Goal: Task Accomplishment & Management: Complete application form

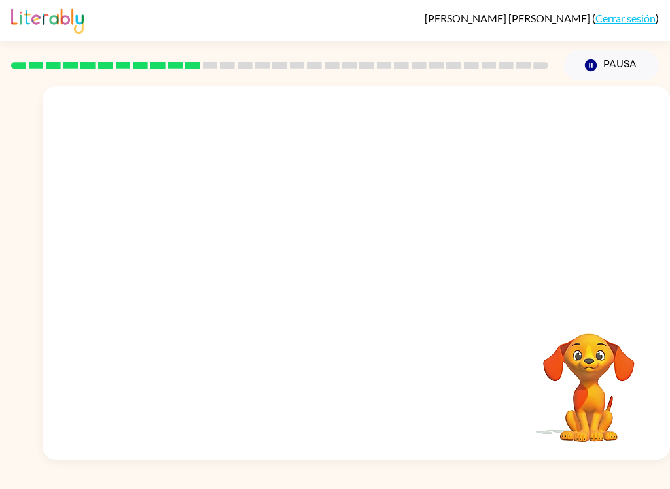
click at [635, 17] on link "Cerrar sesión" at bounding box center [625, 18] width 60 height 12
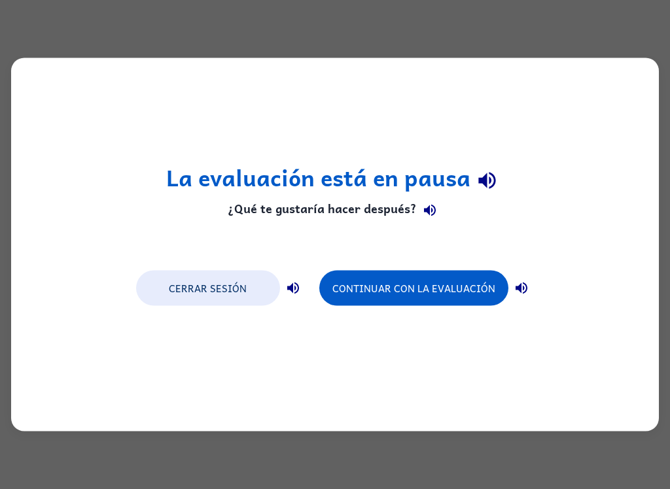
click at [470, 288] on button "Continuar con la evaluación" at bounding box center [413, 288] width 189 height 35
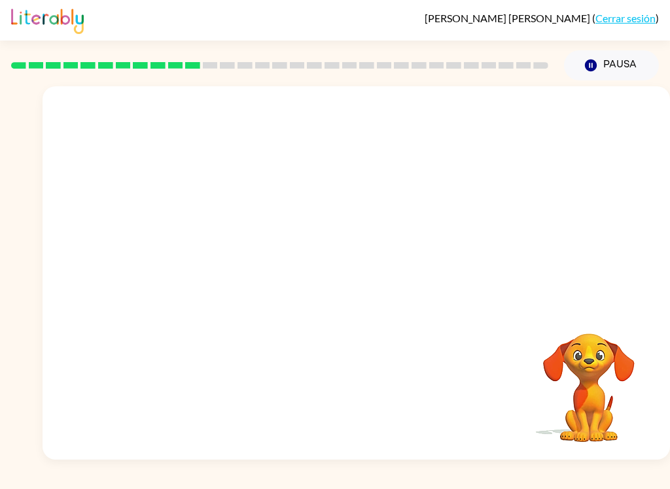
click at [639, 24] on link "Cerrar sesión" at bounding box center [625, 18] width 60 height 12
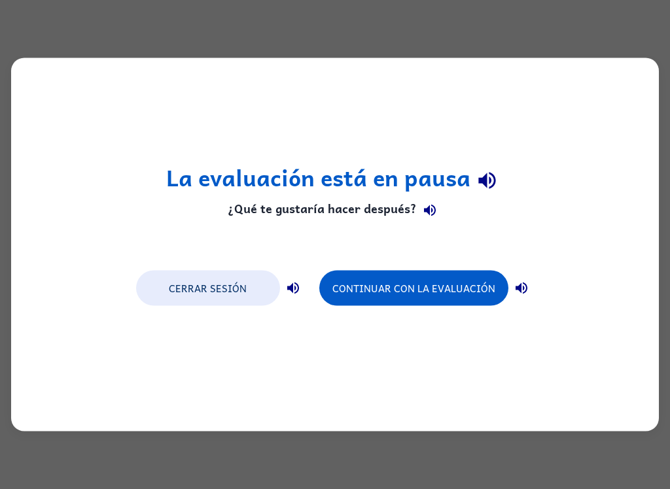
click at [226, 288] on button "Cerrar sesión" at bounding box center [208, 288] width 144 height 35
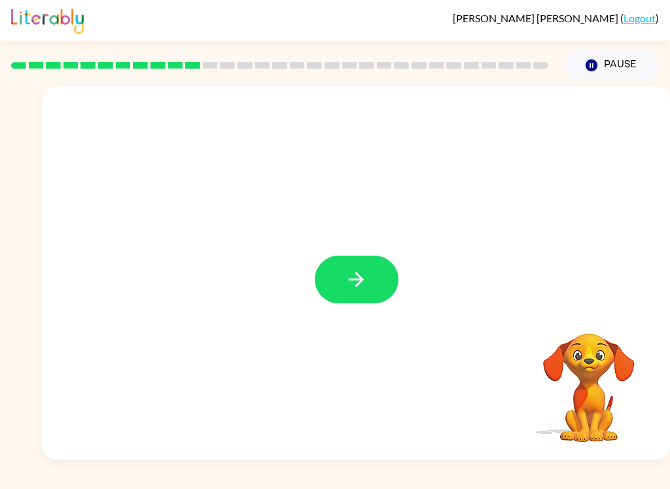
click at [377, 271] on button "button" at bounding box center [357, 280] width 84 height 48
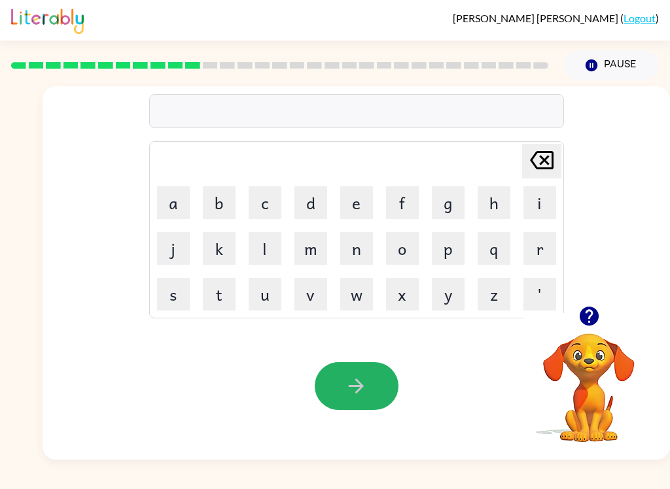
click at [364, 371] on button "button" at bounding box center [357, 386] width 84 height 48
click at [587, 316] on icon "button" at bounding box center [588, 316] width 19 height 19
click at [454, 198] on button "g" at bounding box center [448, 202] width 33 height 33
click at [540, 248] on button "r" at bounding box center [539, 248] width 33 height 33
click at [407, 252] on button "o" at bounding box center [402, 248] width 33 height 33
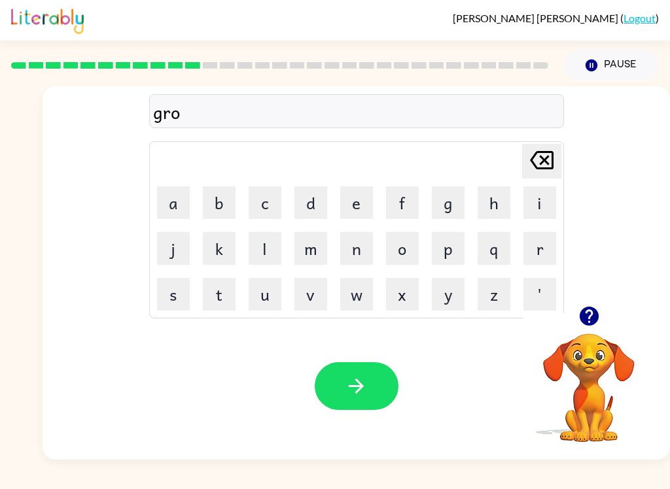
click at [355, 287] on button "w" at bounding box center [356, 294] width 33 height 33
click at [361, 386] on icon "button" at bounding box center [356, 386] width 15 height 15
click at [173, 199] on button "a" at bounding box center [173, 202] width 33 height 33
click at [534, 150] on icon "[PERSON_NAME] last character input" at bounding box center [541, 160] width 31 height 31
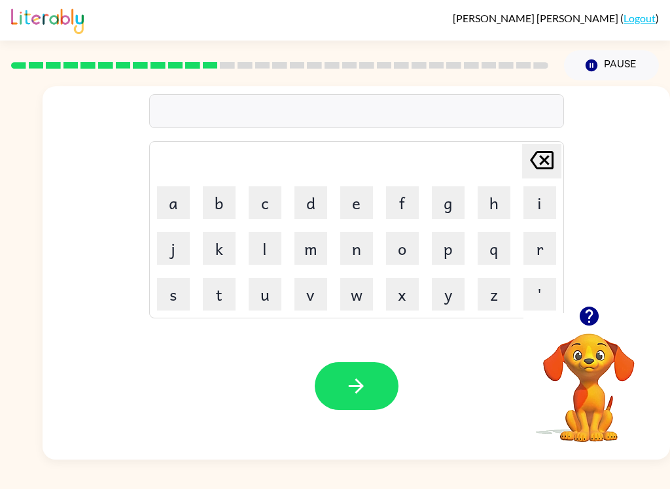
click at [545, 159] on icon "[PERSON_NAME] last character input" at bounding box center [541, 160] width 31 height 31
click at [170, 201] on button "a" at bounding box center [173, 202] width 33 height 33
click at [358, 243] on button "n" at bounding box center [356, 248] width 33 height 33
click at [443, 204] on button "g" at bounding box center [448, 202] width 33 height 33
click at [539, 246] on button "r" at bounding box center [539, 248] width 33 height 33
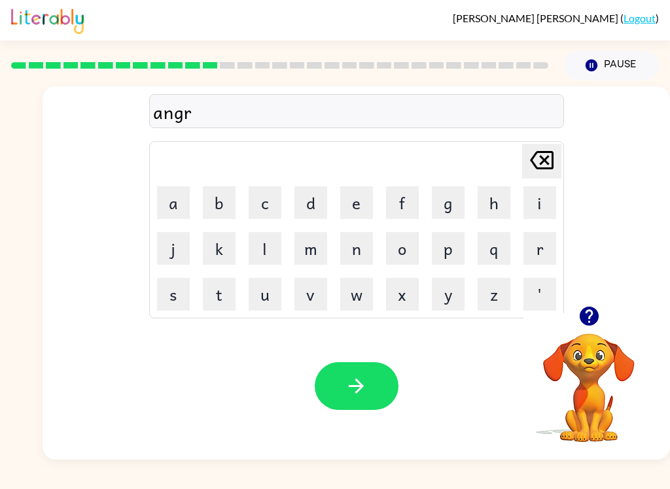
click at [449, 290] on button "y" at bounding box center [448, 294] width 33 height 33
click at [379, 392] on button "button" at bounding box center [357, 386] width 84 height 48
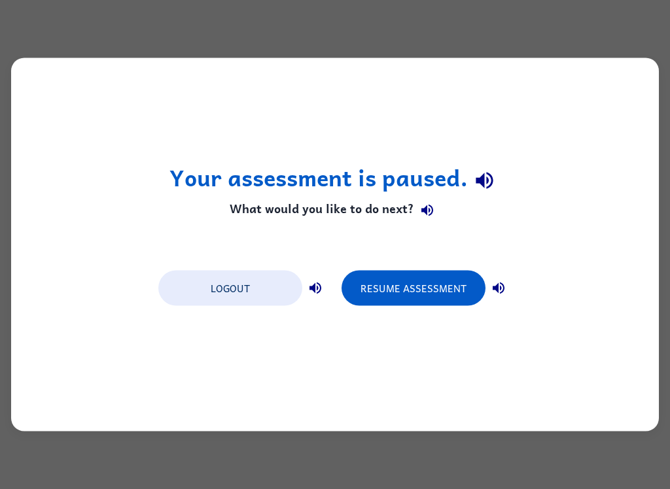
click at [462, 306] on button "Resume Assessment" at bounding box center [413, 288] width 144 height 35
click at [429, 305] on button "Resume Assessment" at bounding box center [413, 288] width 144 height 35
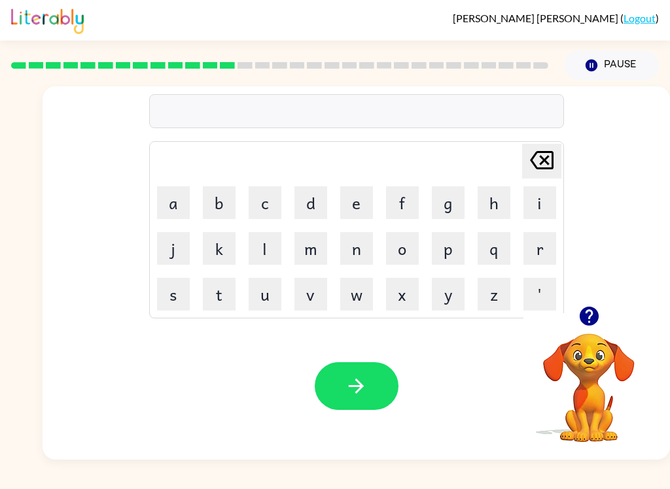
click at [325, 237] on button "m" at bounding box center [310, 248] width 33 height 33
click at [169, 203] on button "a" at bounding box center [173, 202] width 33 height 33
click at [454, 205] on button "g" at bounding box center [448, 202] width 33 height 33
click at [453, 205] on button "g" at bounding box center [448, 202] width 33 height 33
click at [368, 243] on button "n" at bounding box center [356, 248] width 33 height 33
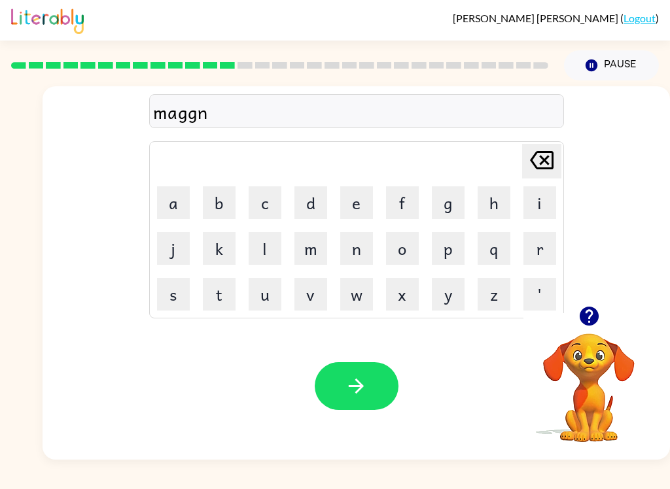
click at [364, 200] on button "e" at bounding box center [356, 202] width 33 height 33
click at [162, 291] on button "s" at bounding box center [173, 294] width 33 height 33
click at [162, 290] on button "s" at bounding box center [173, 294] width 33 height 33
click at [375, 381] on button "button" at bounding box center [357, 386] width 84 height 48
click at [600, 309] on icon "button" at bounding box center [589, 316] width 23 height 23
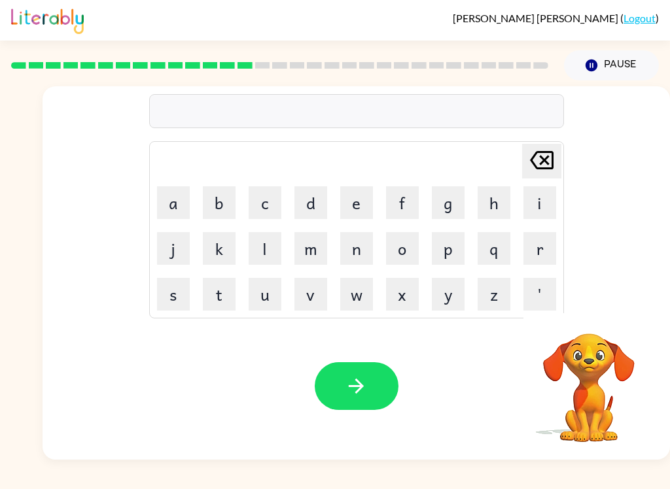
click at [218, 201] on button "b" at bounding box center [219, 202] width 33 height 33
click at [404, 241] on button "o" at bounding box center [402, 248] width 33 height 33
click at [363, 245] on button "n" at bounding box center [356, 248] width 33 height 33
click at [355, 205] on button "e" at bounding box center [356, 202] width 33 height 33
click at [173, 292] on button "s" at bounding box center [173, 294] width 33 height 33
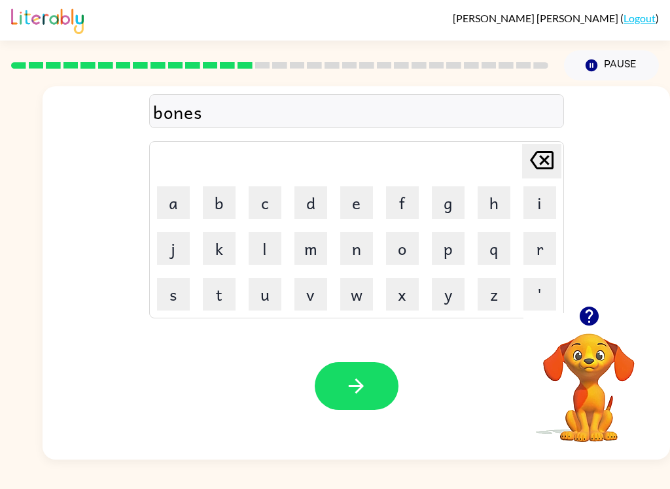
click at [172, 292] on button "s" at bounding box center [173, 294] width 33 height 33
click at [311, 370] on div "Your browser must support playing .mp4 files to use Literably. Please try using…" at bounding box center [356, 386] width 627 height 147
click at [336, 371] on button "button" at bounding box center [357, 386] width 84 height 48
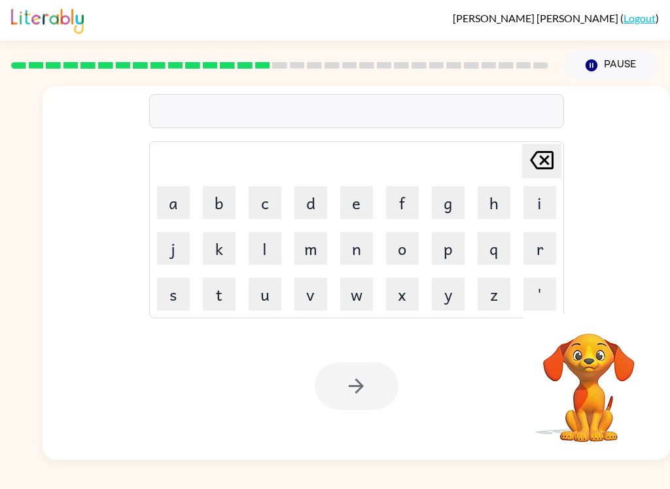
click at [416, 238] on button "o" at bounding box center [402, 248] width 33 height 33
click at [529, 167] on icon "[PERSON_NAME] last character input" at bounding box center [541, 160] width 31 height 31
click at [534, 164] on icon "[PERSON_NAME] last character input" at bounding box center [541, 160] width 31 height 31
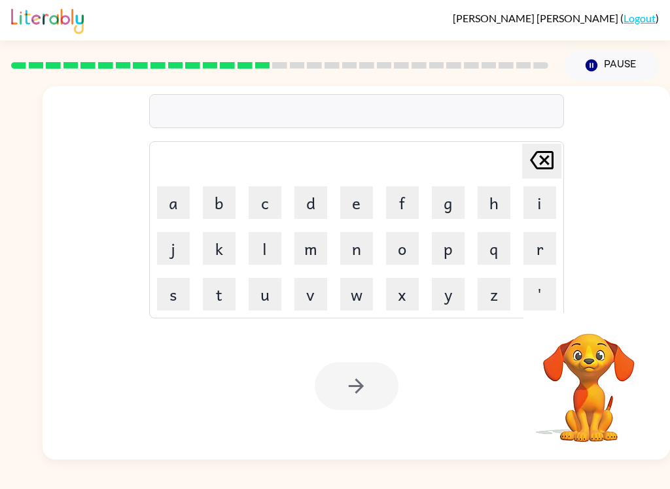
click at [181, 283] on button "s" at bounding box center [173, 294] width 33 height 33
click at [326, 238] on button "m" at bounding box center [310, 248] width 33 height 33
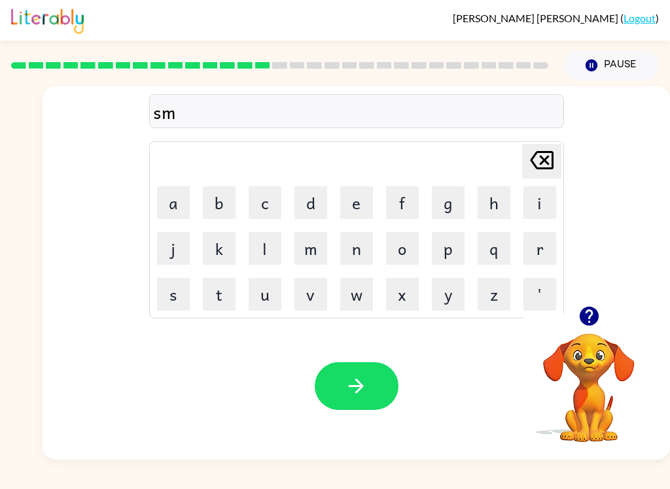
click at [167, 211] on button "a" at bounding box center [173, 202] width 33 height 33
click at [530, 241] on button "r" at bounding box center [539, 248] width 33 height 33
click at [215, 284] on button "t" at bounding box center [219, 294] width 33 height 33
click at [375, 364] on button "button" at bounding box center [357, 386] width 84 height 48
click at [211, 203] on button "b" at bounding box center [219, 202] width 33 height 33
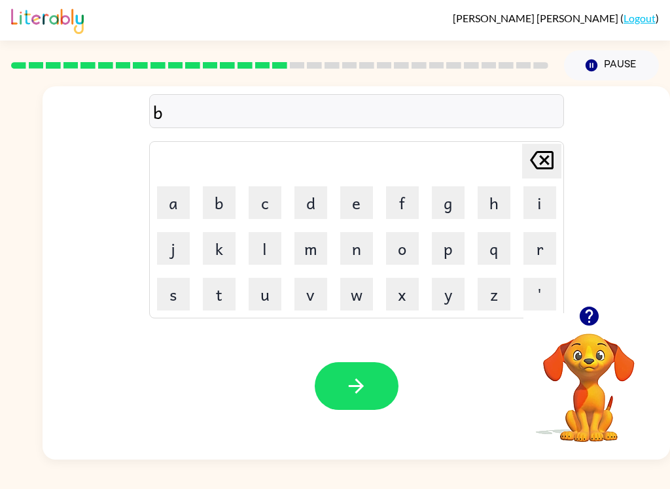
click at [524, 250] on button "r" at bounding box center [539, 248] width 33 height 33
click at [405, 250] on button "o" at bounding box center [402, 248] width 33 height 33
click at [362, 288] on button "w" at bounding box center [356, 294] width 33 height 33
click at [362, 262] on button "n" at bounding box center [356, 248] width 33 height 33
click at [364, 373] on button "button" at bounding box center [357, 386] width 84 height 48
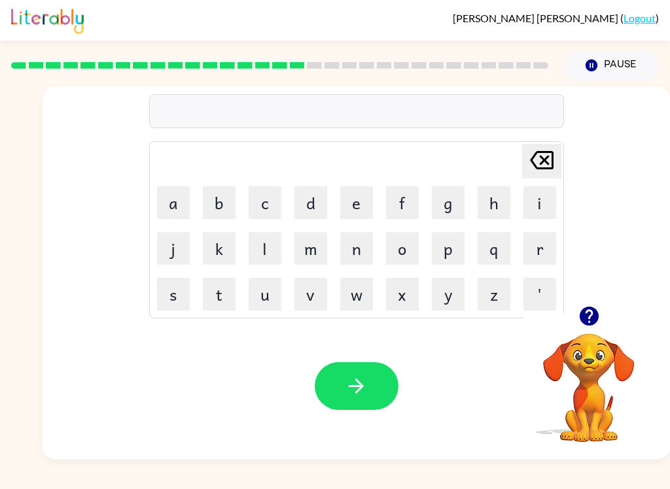
click at [218, 211] on button "b" at bounding box center [219, 202] width 33 height 33
click at [530, 243] on button "r" at bounding box center [539, 248] width 33 height 33
click at [535, 205] on button "i" at bounding box center [539, 202] width 33 height 33
click at [313, 253] on button "m" at bounding box center [310, 248] width 33 height 33
click at [532, 200] on button "i" at bounding box center [539, 202] width 33 height 33
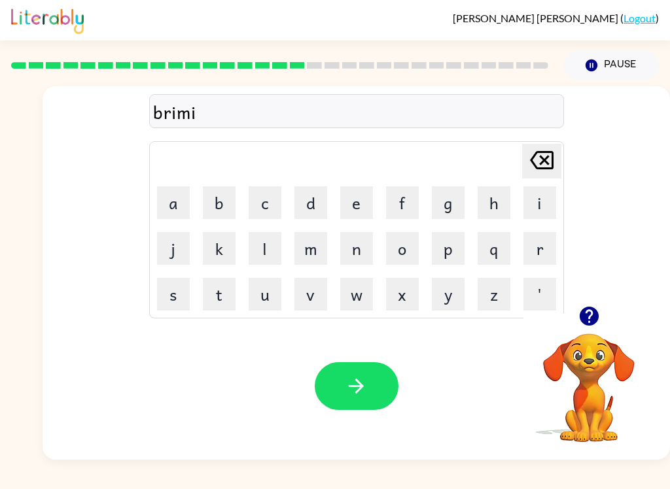
click at [357, 258] on button "n" at bounding box center [356, 248] width 33 height 33
click at [441, 205] on button "g" at bounding box center [448, 202] width 33 height 33
click at [351, 381] on icon "button" at bounding box center [356, 386] width 23 height 23
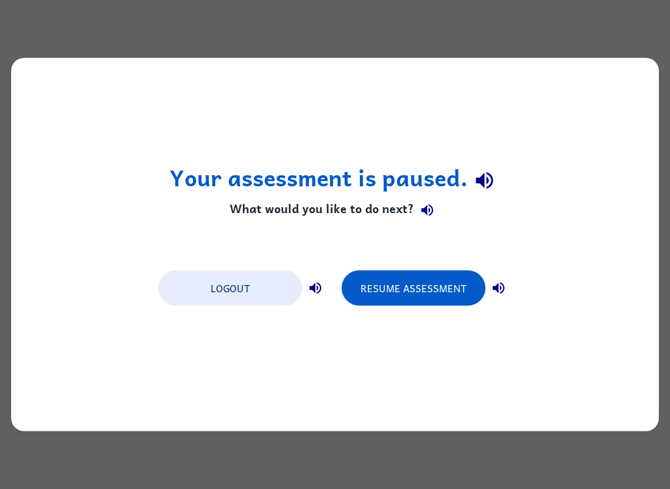
click at [433, 287] on button "Resume Assessment" at bounding box center [413, 288] width 144 height 35
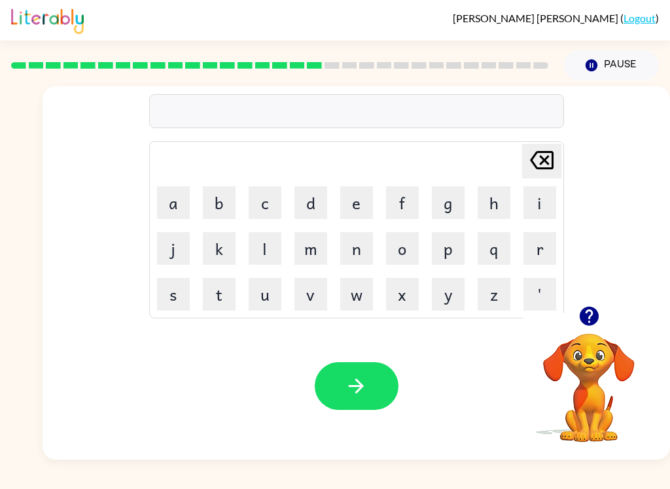
click at [533, 252] on button "r" at bounding box center [539, 248] width 33 height 33
click at [364, 203] on button "e" at bounding box center [356, 202] width 33 height 33
click at [177, 297] on button "s" at bounding box center [173, 294] width 33 height 33
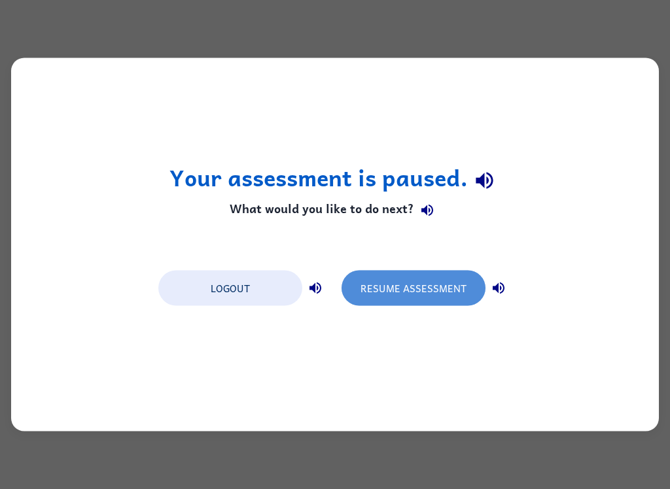
click at [451, 288] on button "Resume Assessment" at bounding box center [413, 288] width 144 height 35
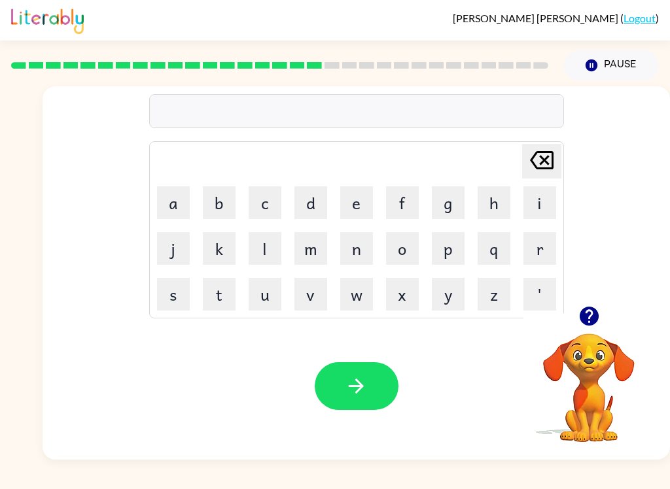
click at [346, 200] on button "e" at bounding box center [356, 202] width 33 height 33
click at [174, 299] on button "s" at bounding box center [173, 294] width 33 height 33
click at [174, 298] on button "s" at bounding box center [173, 294] width 33 height 33
click at [491, 250] on button "q" at bounding box center [493, 248] width 33 height 33
click at [275, 273] on td "u" at bounding box center [265, 294] width 44 height 44
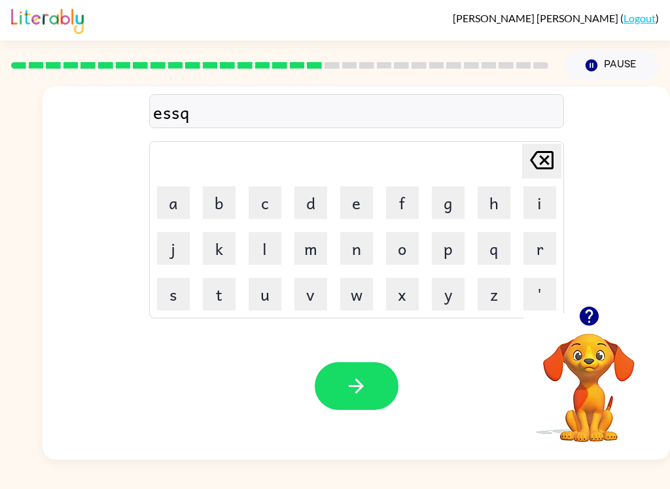
click at [546, 192] on button "i" at bounding box center [539, 202] width 33 height 33
click at [350, 203] on button "e" at bounding box center [356, 202] width 33 height 33
click at [171, 289] on button "s" at bounding box center [173, 294] width 33 height 33
click at [208, 290] on button "t" at bounding box center [219, 294] width 33 height 33
click at [361, 368] on button "button" at bounding box center [357, 386] width 84 height 48
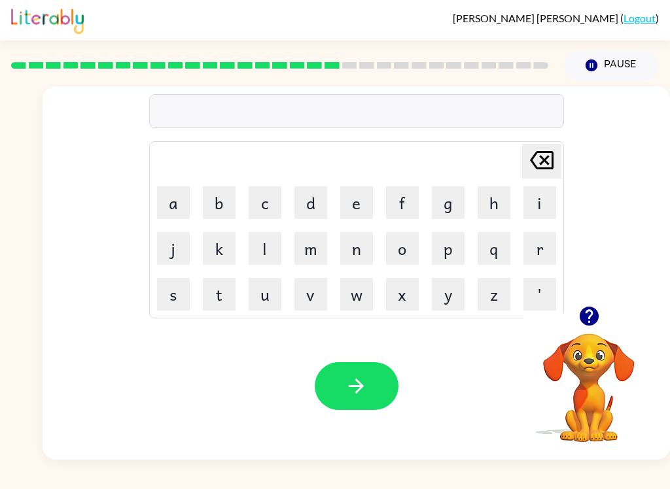
click at [406, 248] on button "o" at bounding box center [402, 248] width 33 height 33
click at [545, 249] on button "r" at bounding box center [539, 248] width 33 height 33
click at [451, 196] on button "g" at bounding box center [448, 202] width 33 height 33
click at [346, 209] on button "e" at bounding box center [356, 202] width 33 height 33
click at [356, 249] on button "n" at bounding box center [356, 248] width 33 height 33
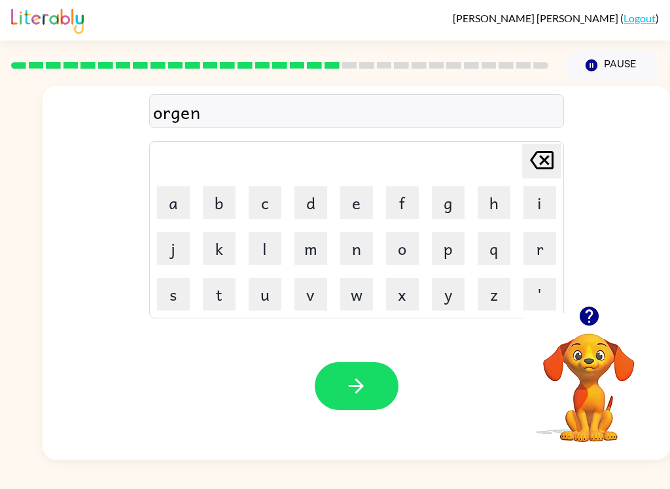
click at [368, 378] on button "button" at bounding box center [357, 386] width 84 height 48
